Goal: Task Accomplishment & Management: Use online tool/utility

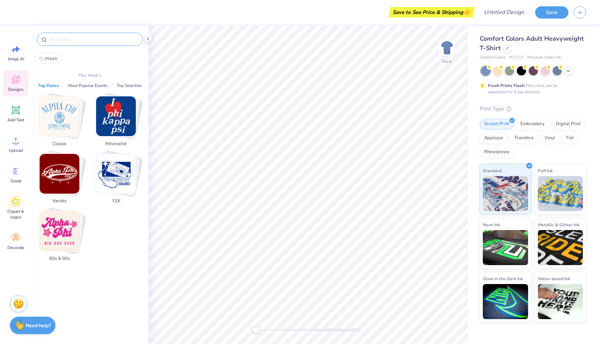
click at [115, 37] on input "text" at bounding box center [93, 39] width 90 height 7
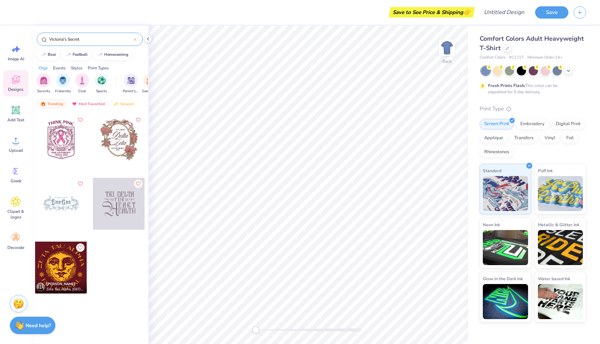
type input "Victoria's Secret"
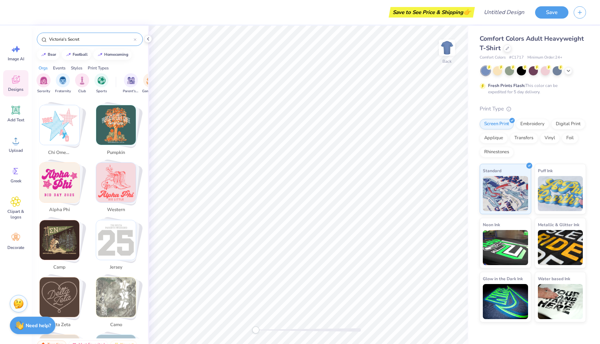
scroll to position [252, 0]
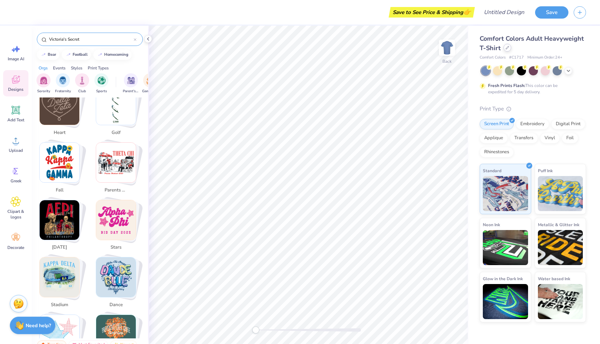
click at [508, 48] on div at bounding box center [507, 48] width 8 height 8
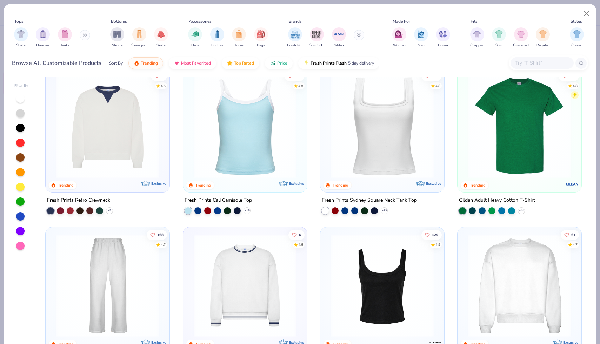
scroll to position [183, 0]
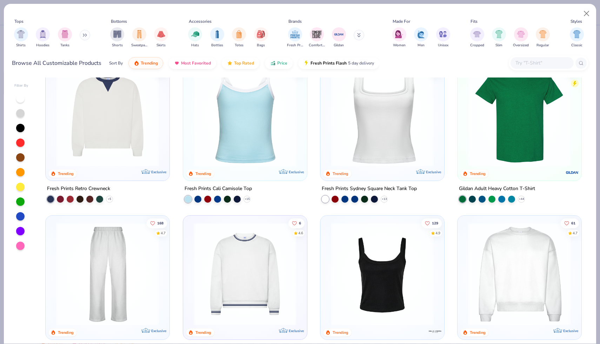
click at [15, 245] on div at bounding box center [21, 172] width 14 height 156
click at [20, 244] on div at bounding box center [20, 246] width 8 height 8
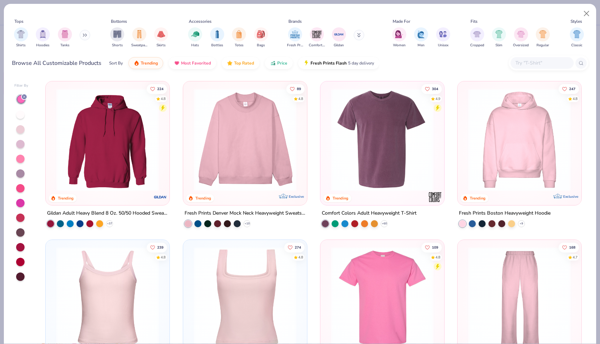
click at [21, 198] on div at bounding box center [21, 187] width 14 height 187
click at [16, 201] on div at bounding box center [20, 203] width 8 height 8
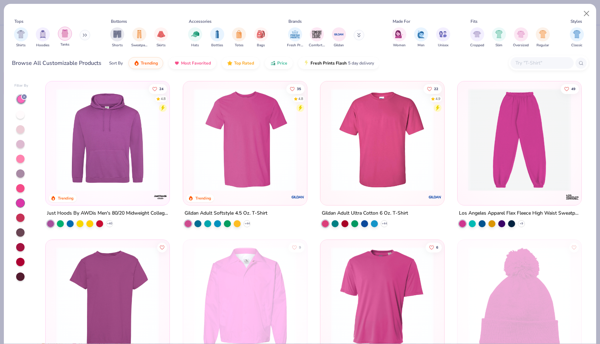
click at [68, 36] on img "filter for Tanks" at bounding box center [65, 33] width 8 height 8
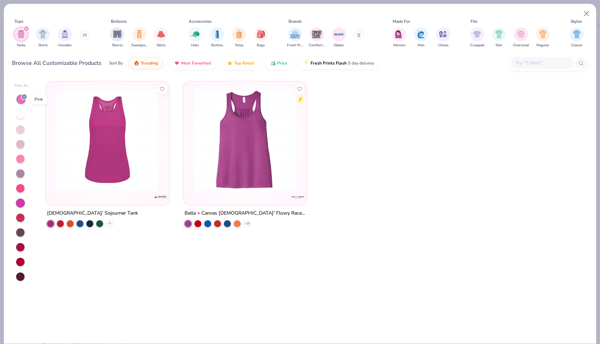
click at [22, 99] on div at bounding box center [24, 97] width 6 height 6
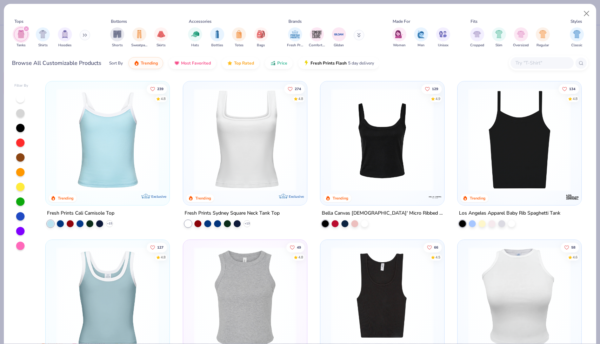
click at [24, 247] on div at bounding box center [20, 246] width 8 height 8
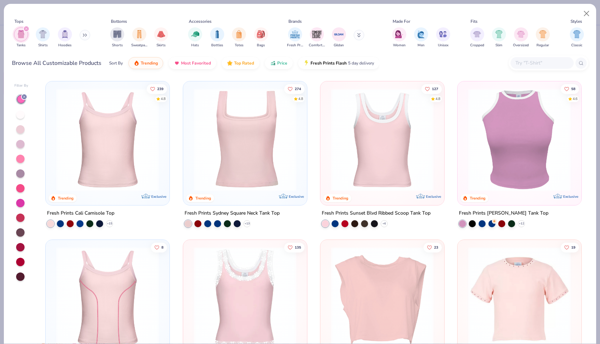
click at [357, 35] on icon at bounding box center [359, 35] width 4 height 4
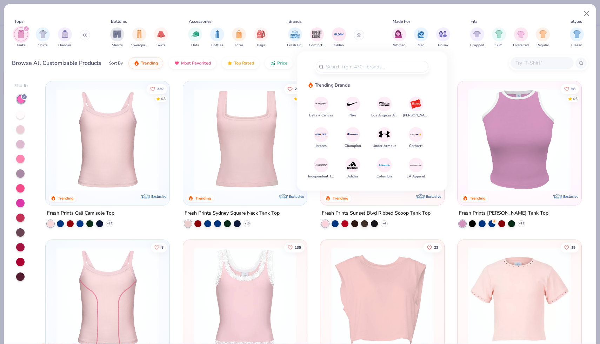
click at [356, 33] on button at bounding box center [358, 35] width 11 height 11
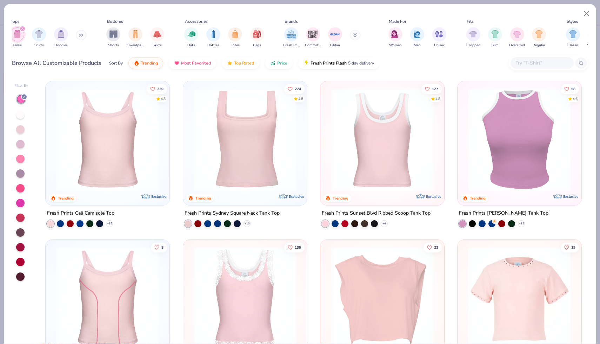
scroll to position [0, 5]
click at [389, 36] on div "filter for Women" at bounding box center [394, 34] width 14 height 14
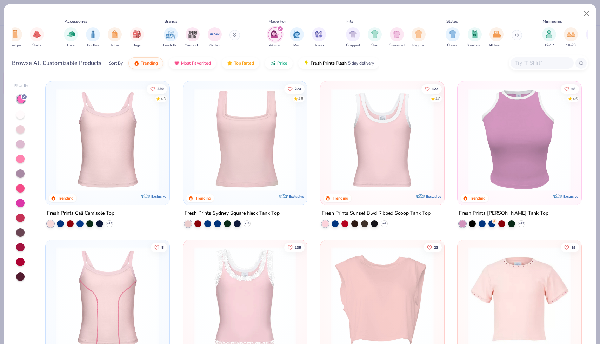
click at [530, 66] on input "text" at bounding box center [541, 63] width 54 height 8
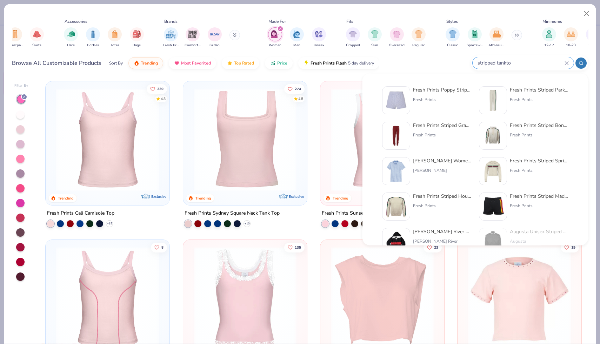
type input "stripped tanktop"
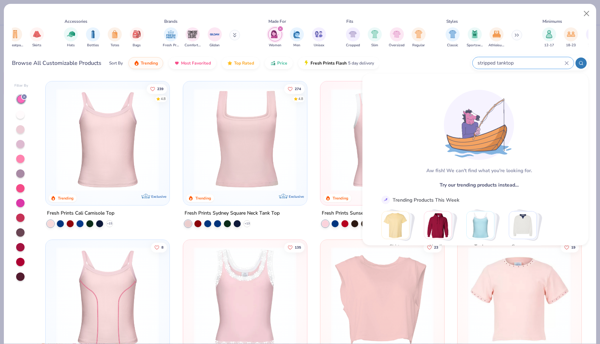
click at [565, 60] on div "stripped tanktop" at bounding box center [522, 63] width 101 height 12
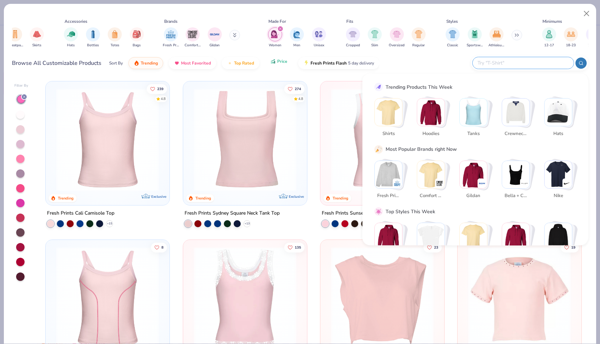
click at [290, 64] on button "Price" at bounding box center [279, 61] width 28 height 12
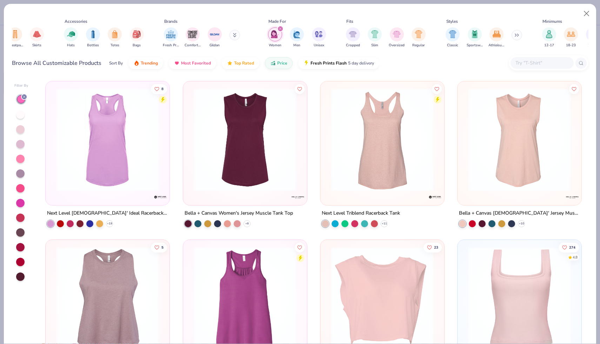
click at [22, 100] on div at bounding box center [21, 99] width 8 height 8
click at [17, 102] on div at bounding box center [21, 99] width 11 height 11
click at [15, 100] on div at bounding box center [21, 187] width 14 height 187
click at [18, 100] on div at bounding box center [21, 99] width 8 height 8
click at [23, 95] on icon at bounding box center [24, 97] width 4 height 4
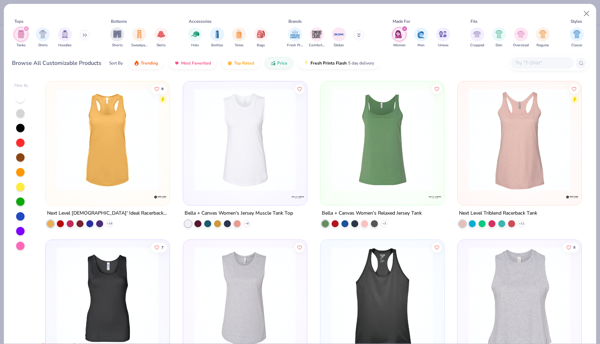
click at [400, 37] on img "filter for Women" at bounding box center [399, 34] width 8 height 8
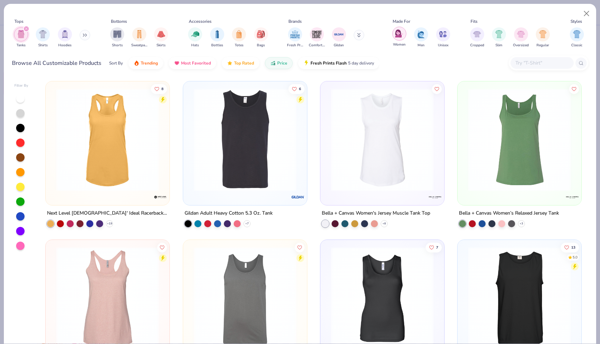
click at [400, 37] on img "filter for Women" at bounding box center [399, 33] width 8 height 8
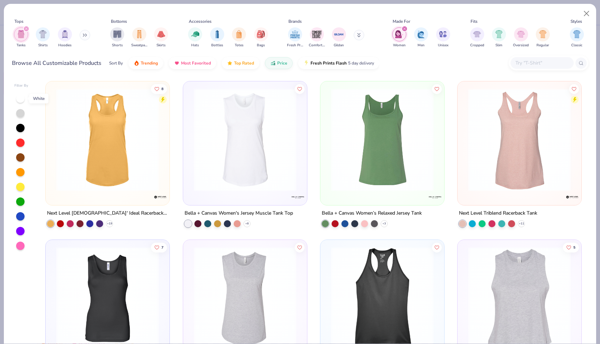
click at [19, 97] on div at bounding box center [20, 98] width 8 height 8
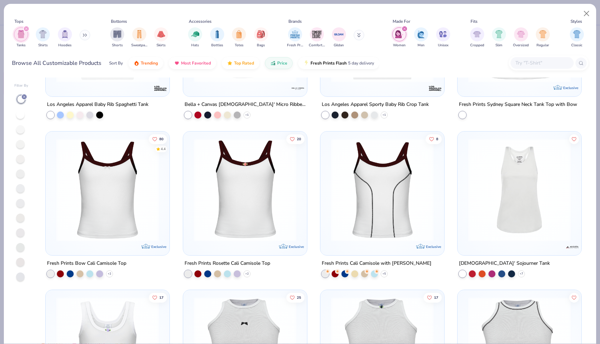
scroll to position [889, 0]
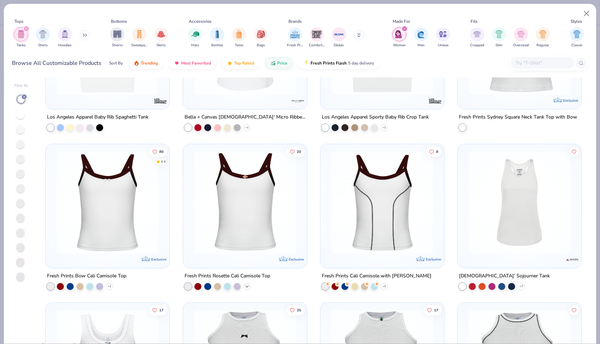
click at [249, 284] on icon at bounding box center [247, 287] width 6 height 6
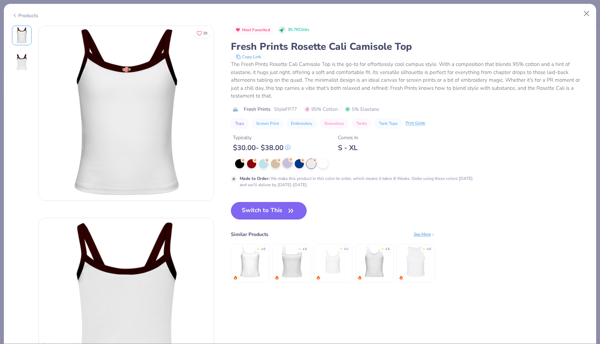
click at [286, 164] on div at bounding box center [287, 163] width 9 height 9
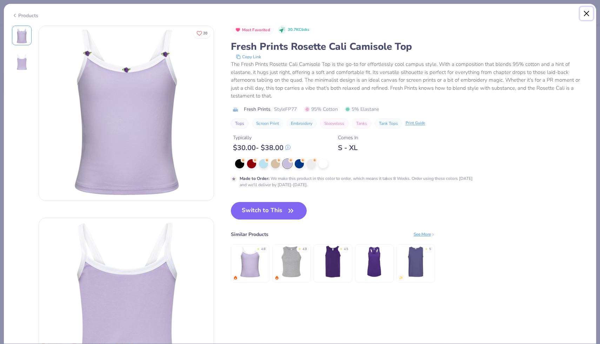
click at [586, 18] on button "Close" at bounding box center [586, 13] width 13 height 13
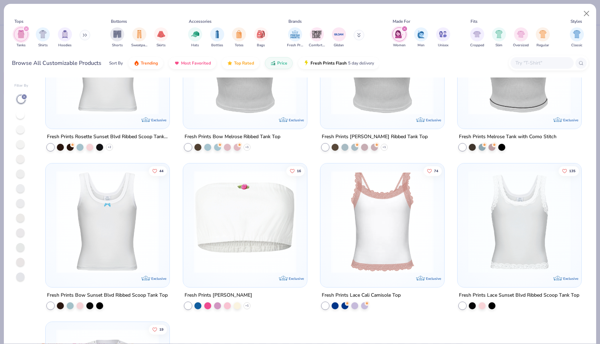
scroll to position [1188, 0]
click at [481, 305] on div at bounding box center [481, 304] width 7 height 7
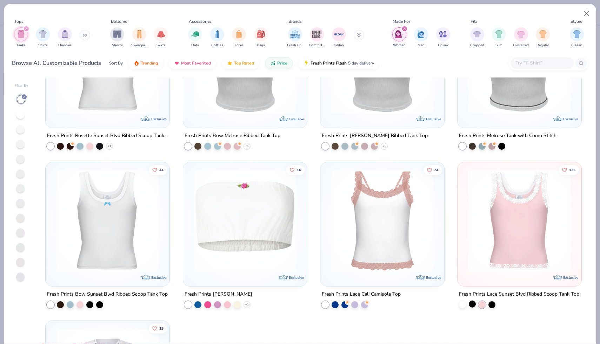
click at [472, 305] on div at bounding box center [471, 304] width 7 height 7
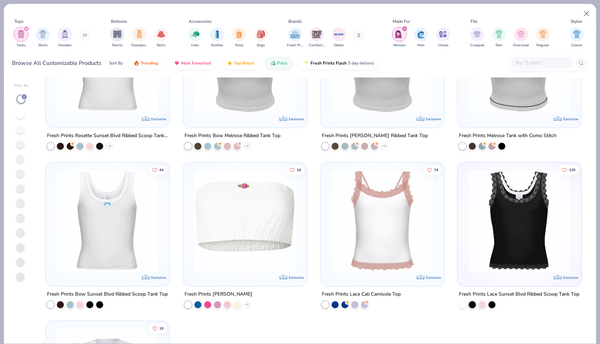
click at [497, 302] on div "Fresh Prints Lace Sunset Blvd Ribbed Scoop Tank Top" at bounding box center [519, 299] width 124 height 18
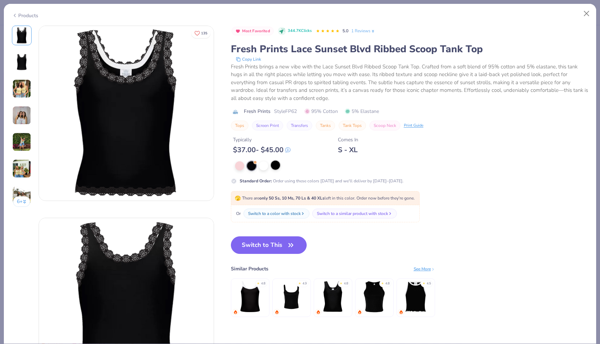
click at [276, 165] on div at bounding box center [275, 165] width 9 height 9
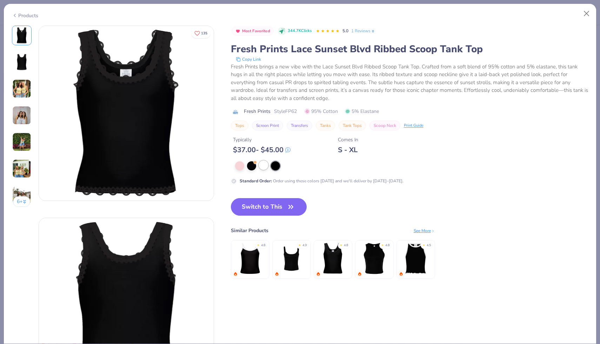
click at [264, 164] on div at bounding box center [263, 165] width 9 height 9
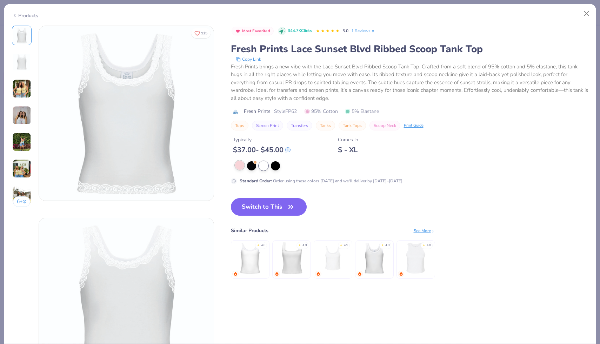
click at [240, 165] on div at bounding box center [239, 165] width 9 height 9
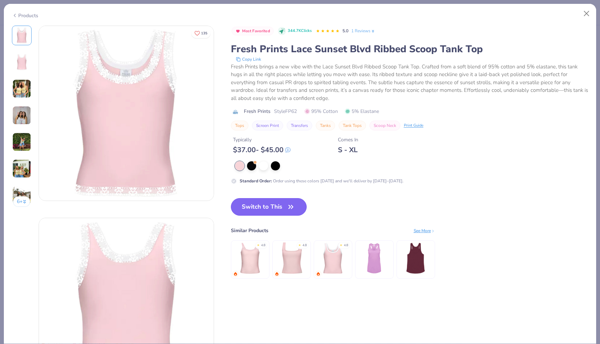
click at [247, 205] on button "Switch to This" at bounding box center [269, 207] width 76 height 18
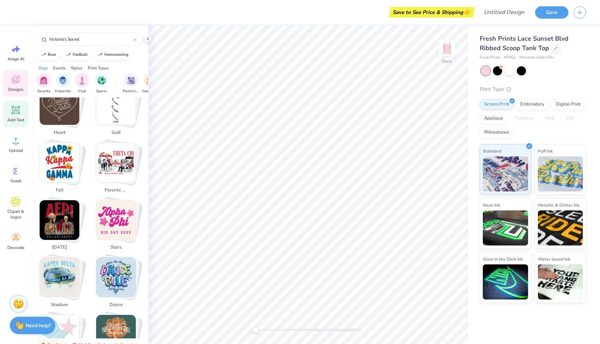
click at [21, 108] on icon at bounding box center [16, 110] width 11 height 11
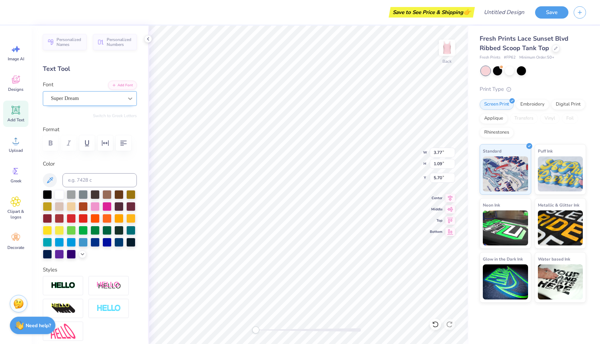
click at [124, 96] on div at bounding box center [130, 98] width 13 height 13
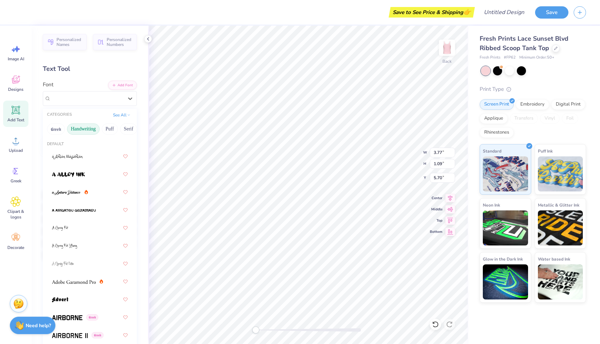
click at [89, 128] on button "Handwriting" at bounding box center [83, 128] width 33 height 11
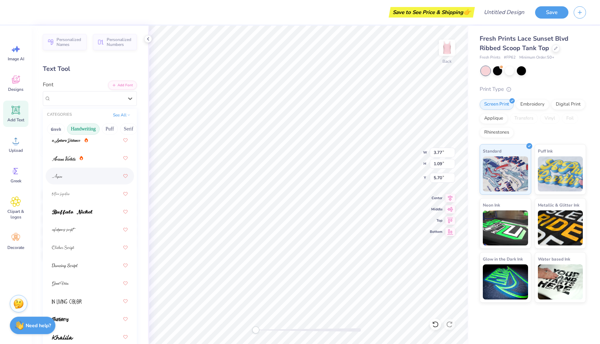
scroll to position [19, 0]
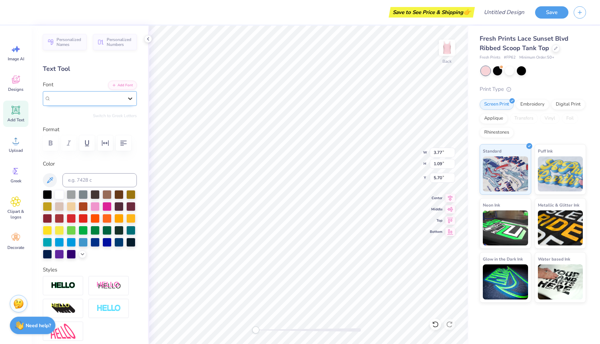
click at [124, 99] on div at bounding box center [130, 98] width 13 height 13
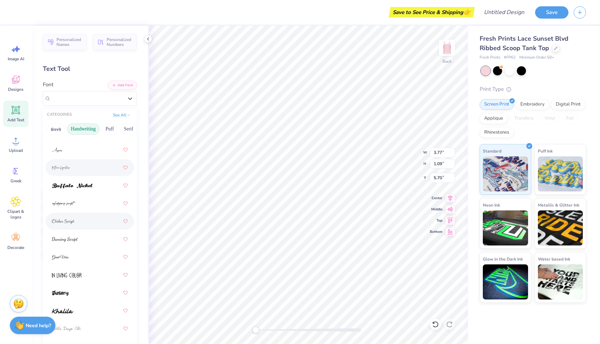
scroll to position [45, 0]
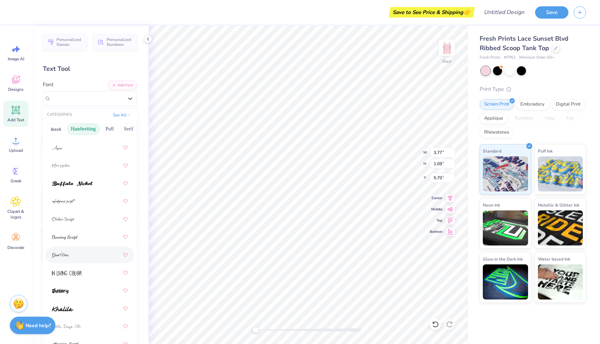
click at [62, 250] on div at bounding box center [90, 255] width 76 height 13
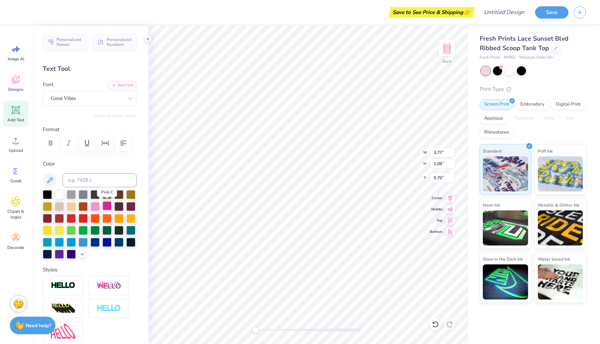
click at [107, 205] on div at bounding box center [106, 205] width 9 height 9
click at [114, 99] on div "Great Vibes" at bounding box center [87, 98] width 74 height 11
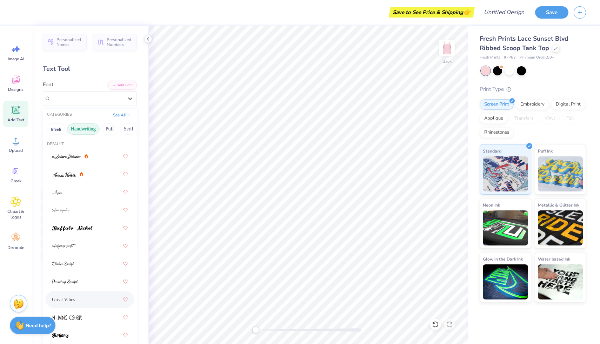
click at [76, 299] on div "Great Vibes" at bounding box center [90, 299] width 76 height 13
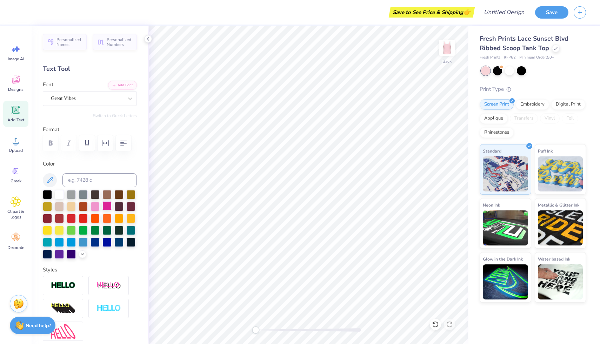
click at [109, 204] on div at bounding box center [106, 205] width 9 height 9
click at [123, 81] on button "Add Font" at bounding box center [122, 84] width 29 height 9
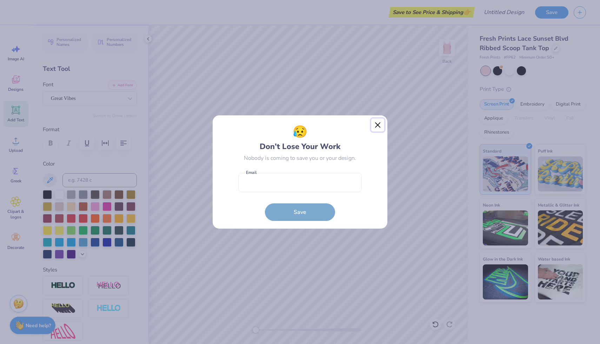
click at [380, 127] on button "Close" at bounding box center [377, 125] width 13 height 13
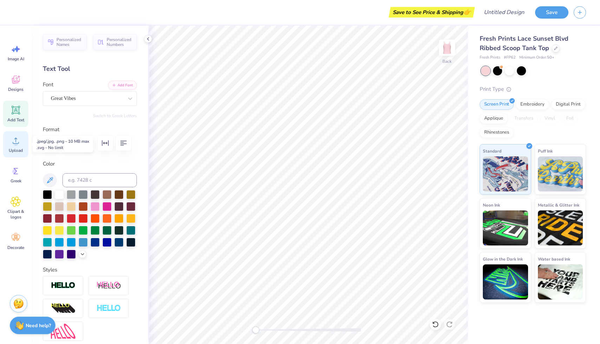
click at [17, 148] on span "Upload" at bounding box center [16, 151] width 14 height 6
